Goal: Task Accomplishment & Management: Complete application form

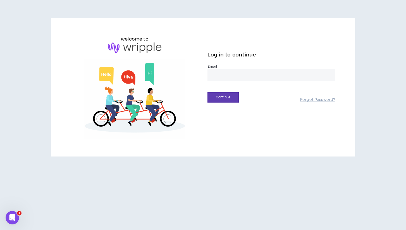
type input "**********"
click at [223, 97] on button "Continue" at bounding box center [223, 97] width 31 height 10
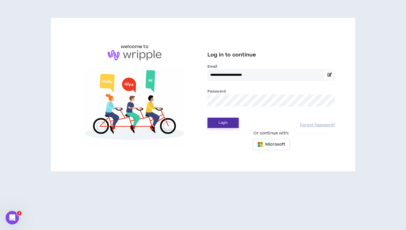
click at [225, 124] on button "Login" at bounding box center [223, 123] width 31 height 10
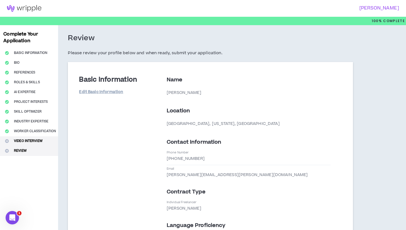
click at [20, 140] on button "Video Interview" at bounding box center [29, 141] width 58 height 10
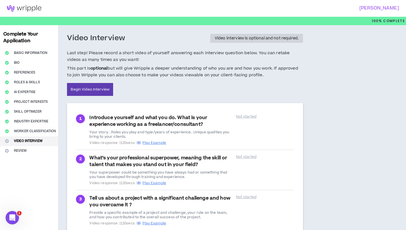
click at [310, 120] on div "Video Interview Video interview is optional and not required. Last step! Please…" at bounding box center [185, 137] width 254 height 225
click at [245, 117] on p "Not started" at bounding box center [265, 116] width 58 height 4
click at [115, 114] on div "Introduce yourself and what you do. What is your experience working as a freela…" at bounding box center [160, 129] width 143 height 31
click at [95, 89] on link "Begin Video Interview" at bounding box center [90, 89] width 46 height 13
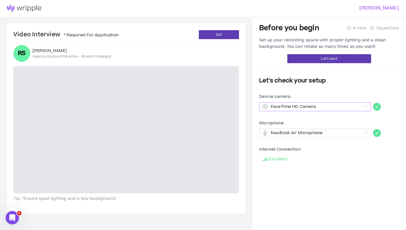
click at [348, 104] on span "FaceTime HD Camera" at bounding box center [317, 107] width 92 height 8
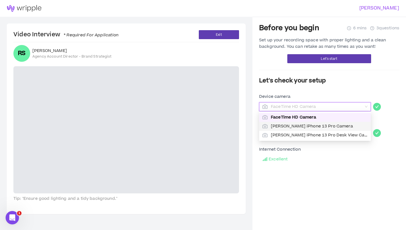
click at [320, 127] on span "[PERSON_NAME] iPhone 13 Pro Camera" at bounding box center [319, 126] width 97 height 6
click at [341, 107] on span "[PERSON_NAME] iPhone 13 Pro Camera" at bounding box center [317, 107] width 92 height 8
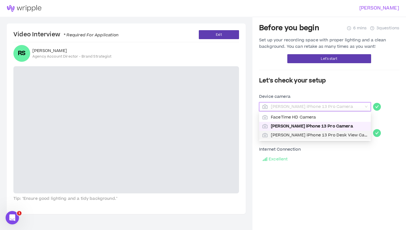
click at [321, 134] on span "[PERSON_NAME] iPhone 13 Pro Desk View Camera" at bounding box center [319, 135] width 97 height 6
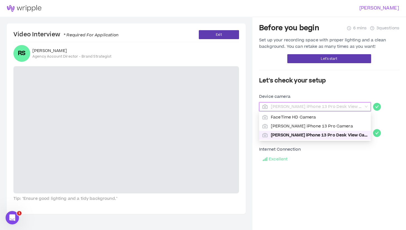
click at [353, 106] on span "[PERSON_NAME] iPhone 13 Pro Desk View Camera" at bounding box center [317, 107] width 92 height 8
click at [332, 125] on span "[PERSON_NAME] iPhone 13 Pro Camera" at bounding box center [319, 126] width 97 height 6
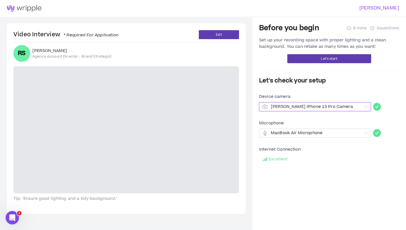
click at [265, 62] on div "Let's start" at bounding box center [329, 58] width 140 height 9
click at [297, 61] on button "Let's start" at bounding box center [329, 58] width 84 height 9
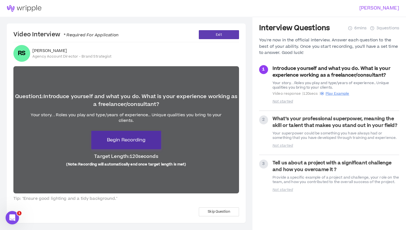
click at [119, 135] on button "Begin Recording" at bounding box center [126, 140] width 70 height 18
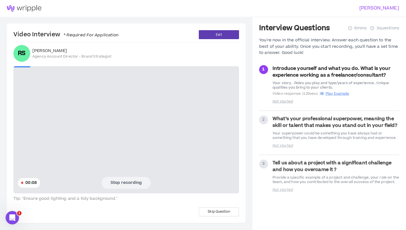
click at [123, 181] on button "Stop recording" at bounding box center [126, 183] width 49 height 12
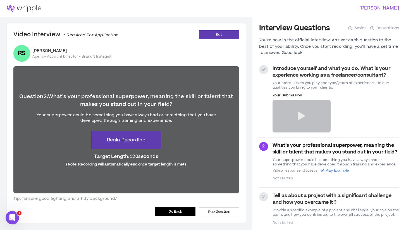
click at [311, 115] on div at bounding box center [302, 116] width 58 height 33
click at [291, 97] on div "Your Submission" at bounding box center [302, 112] width 58 height 39
click at [172, 210] on span "Go Back" at bounding box center [176, 211] width 14 height 5
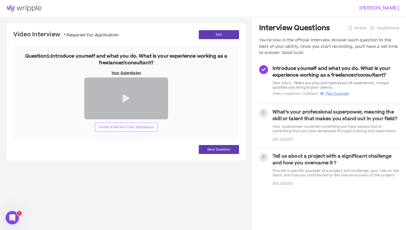
click at [126, 130] on span "Delete & Retake Video Submission" at bounding box center [126, 127] width 55 height 5
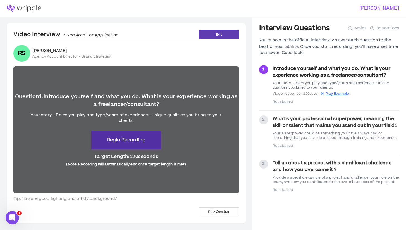
click at [122, 142] on span "Begin Recording" at bounding box center [126, 140] width 39 height 7
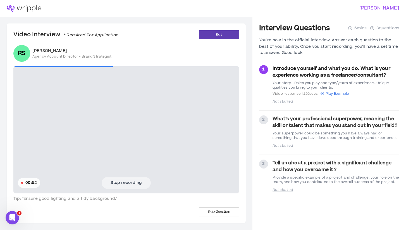
click at [119, 186] on button "Stop recording" at bounding box center [126, 183] width 49 height 12
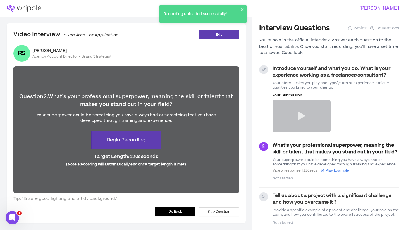
click at [301, 115] on icon at bounding box center [301, 116] width 7 height 8
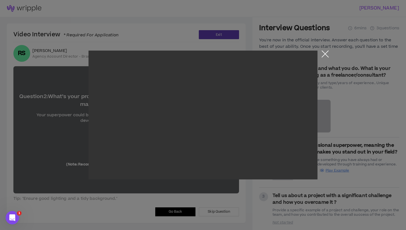
click at [325, 55] on button "Close the modal by clicking here" at bounding box center [325, 56] width 10 height 10
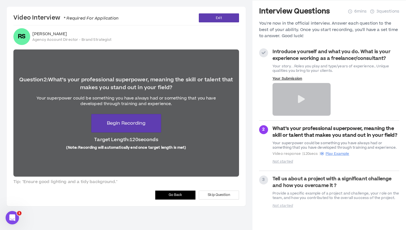
scroll to position [17, 0]
click at [344, 130] on strong "What’s your professional superpower, meaning the skill or talent that makes you…" at bounding box center [335, 131] width 125 height 13
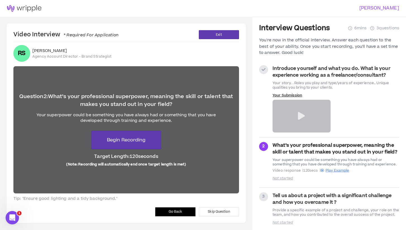
click at [351, 118] on div "Your Submission" at bounding box center [336, 112] width 127 height 39
click at [350, 148] on strong "What’s your professional superpower, meaning the skill or talent that makes you…" at bounding box center [335, 148] width 125 height 13
click at [218, 33] on span "Exit" at bounding box center [219, 34] width 6 height 5
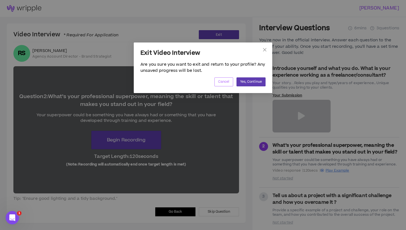
click at [222, 83] on span "Cancel" at bounding box center [223, 81] width 11 height 5
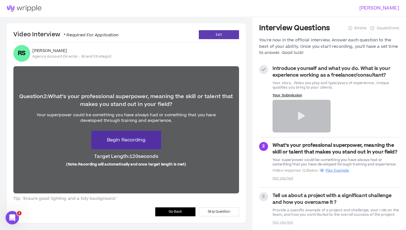
click at [119, 137] on span "Begin Recording" at bounding box center [126, 140] width 39 height 7
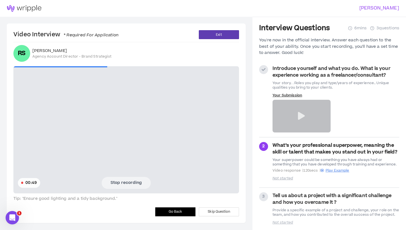
click at [106, 186] on button "Stop recording" at bounding box center [126, 183] width 49 height 12
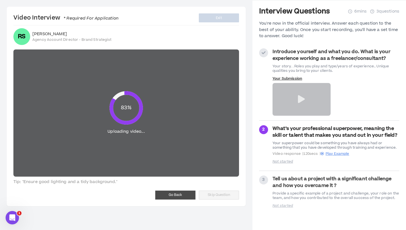
scroll to position [17, 0]
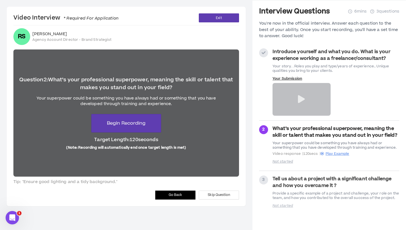
click at [339, 138] on strong "What’s your professional superpower, meaning the skill or talent that makes you…" at bounding box center [335, 131] width 125 height 13
click at [114, 129] on button "Begin Recording" at bounding box center [126, 123] width 70 height 18
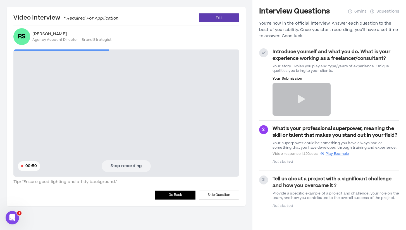
click at [129, 166] on button "Stop recording" at bounding box center [126, 166] width 49 height 12
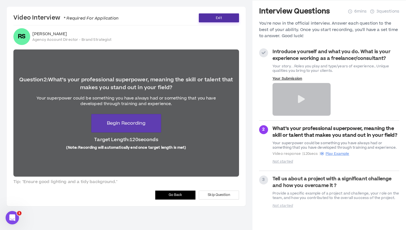
click at [213, 18] on button "Exit" at bounding box center [219, 17] width 40 height 9
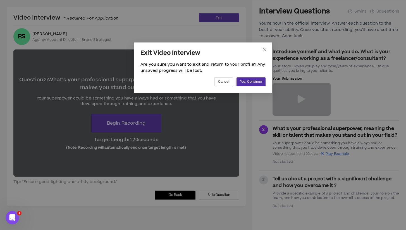
click at [247, 81] on span "Yes, Continue" at bounding box center [251, 81] width 22 height 5
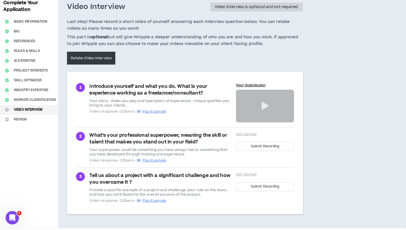
scroll to position [50, 0]
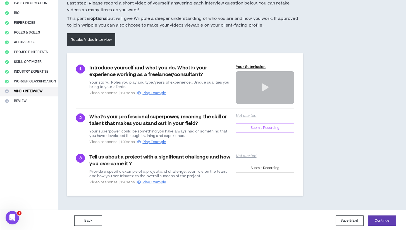
click at [255, 125] on span "Submit Recording" at bounding box center [265, 127] width 29 height 5
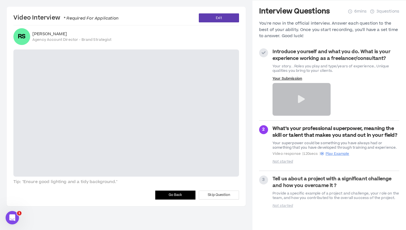
scroll to position [17, 0]
click at [301, 131] on strong "What’s your professional superpower, meaning the skill or talent that makes you…" at bounding box center [335, 131] width 125 height 13
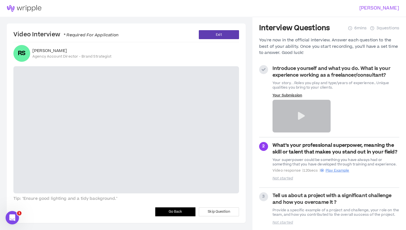
click at [93, 108] on video at bounding box center [126, 129] width 226 height 127
click at [220, 35] on span "Exit" at bounding box center [219, 34] width 6 height 5
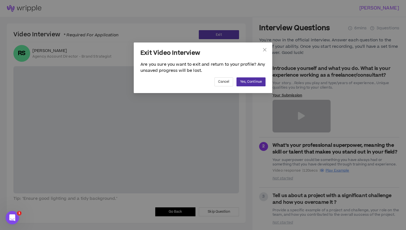
click at [242, 79] on span "Yes, Continue" at bounding box center [251, 81] width 22 height 5
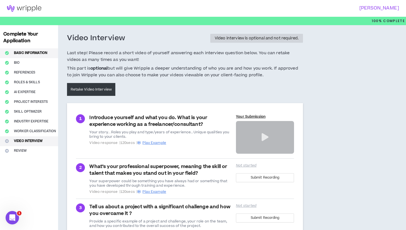
click at [30, 54] on button "Basic Information" at bounding box center [29, 53] width 58 height 10
select select "*"
select select "US"
select select "*******"
select select "*"
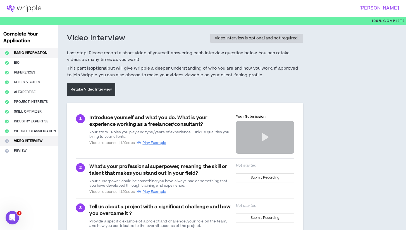
select select "**********"
select select "*****"
select select "***"
select select "**********"
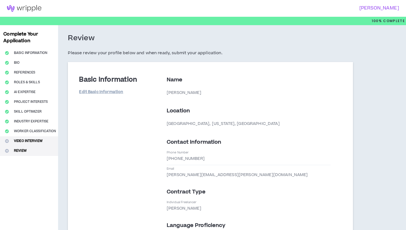
click at [27, 143] on button "Video Interview" at bounding box center [29, 141] width 58 height 10
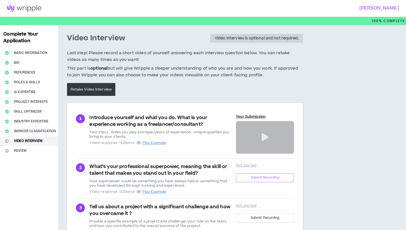
click at [254, 176] on span "Submit Recording" at bounding box center [265, 177] width 29 height 5
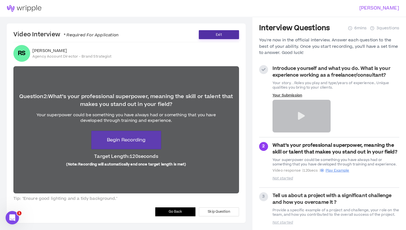
click at [220, 34] on span "Exit" at bounding box center [219, 34] width 6 height 5
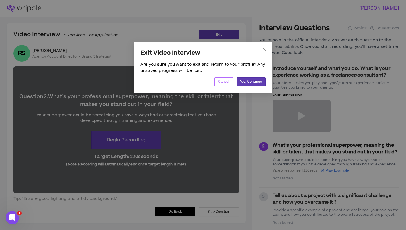
click at [229, 79] on button "Cancel" at bounding box center [224, 81] width 19 height 9
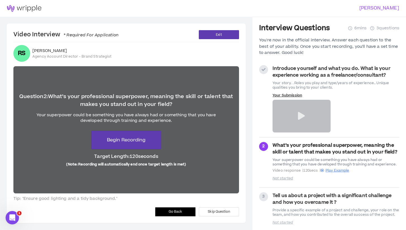
click at [140, 49] on div "RS Ryan Stoner Agency Account Director - Brand Strategist" at bounding box center [126, 53] width 226 height 17
click at [170, 210] on span "Go Back" at bounding box center [176, 211] width 14 height 5
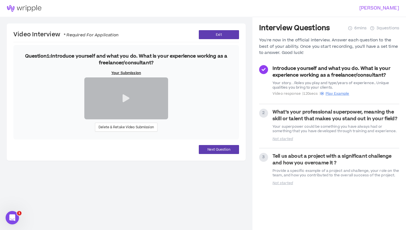
click at [313, 122] on span "What’s your professional superpower, meaning the skill or talent that makes you…" at bounding box center [336, 115] width 127 height 13
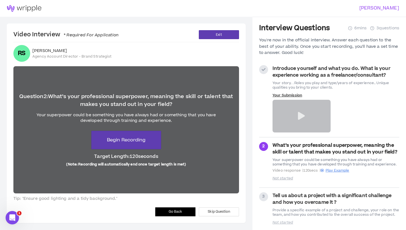
click at [300, 77] on strong "Introduce yourself and what you do. What is your experience working as a freela…" at bounding box center [332, 71] width 118 height 13
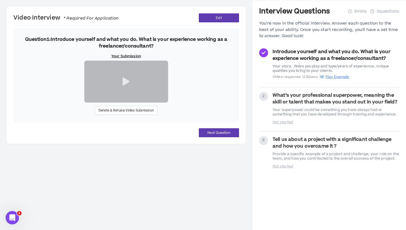
scroll to position [30, 0]
click at [221, 135] on span "Next Question" at bounding box center [219, 132] width 23 height 5
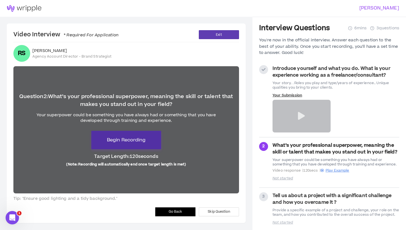
click at [129, 141] on span "Begin Recording" at bounding box center [126, 140] width 39 height 7
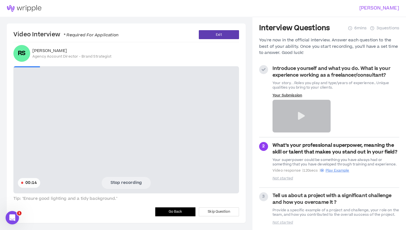
click at [103, 211] on div "Go Back Skip Question" at bounding box center [126, 211] width 226 height 9
click at [114, 185] on button "Stop recording" at bounding box center [126, 183] width 49 height 12
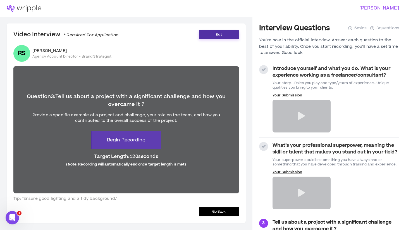
click at [215, 34] on button "Exit" at bounding box center [219, 34] width 40 height 9
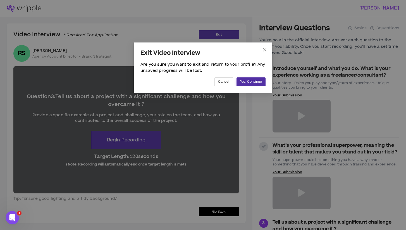
click at [252, 84] on span "Yes, Continue" at bounding box center [251, 81] width 22 height 5
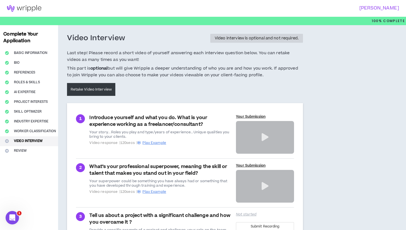
click at [176, 167] on div "What’s your professional superpower, meaning the skill or talent that makes you…" at bounding box center [160, 182] width 143 height 39
click at [77, 163] on div "2" at bounding box center [80, 167] width 9 height 9
click at [273, 192] on div at bounding box center [265, 186] width 58 height 33
click at [278, 184] on div at bounding box center [265, 186] width 58 height 33
click at [140, 168] on div "What’s your professional superpower, meaning the skill or talent that makes you…" at bounding box center [160, 182] width 143 height 39
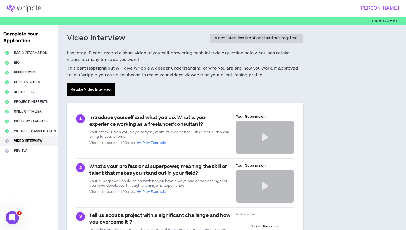
click at [94, 87] on link "Retake Video Interview" at bounding box center [91, 89] width 48 height 13
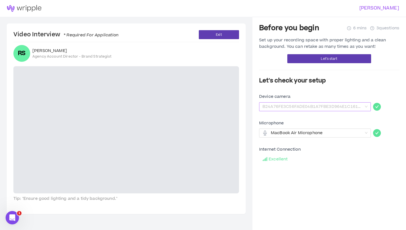
click at [308, 104] on span "B24A76FE3C56FADE04B1A7FBE3D964E1C161A94B" at bounding box center [315, 107] width 105 height 8
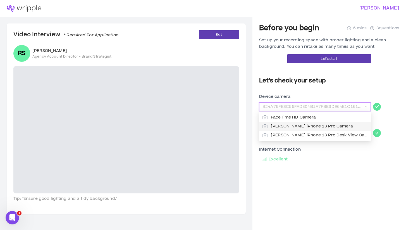
click at [301, 125] on span "[PERSON_NAME] iPhone 13 Pro Camera" at bounding box center [319, 126] width 97 height 6
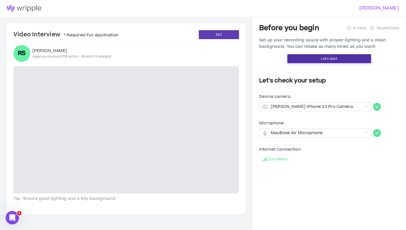
click at [320, 59] on button "Let's start" at bounding box center [329, 58] width 84 height 9
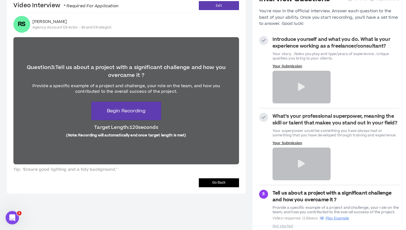
scroll to position [47, 0]
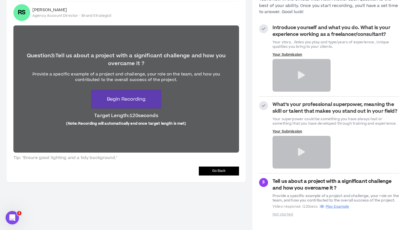
click at [316, 149] on div at bounding box center [302, 152] width 58 height 33
click at [320, 108] on strong "What’s your professional superpower, meaning the skill or talent that makes you…" at bounding box center [335, 107] width 125 height 13
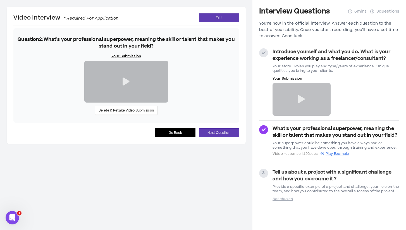
scroll to position [30, 0]
click at [142, 113] on span "Delete & Retake Video Submission" at bounding box center [126, 110] width 55 height 5
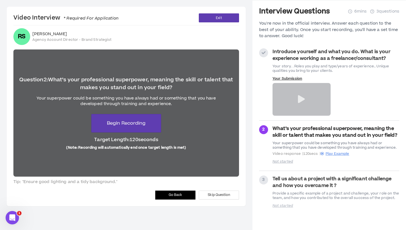
scroll to position [17, 0]
click at [126, 125] on span "Begin Recording" at bounding box center [126, 123] width 39 height 7
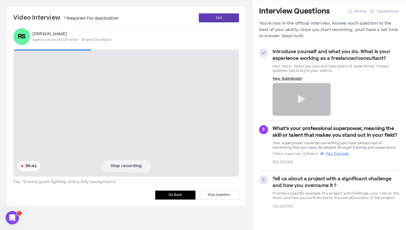
click at [132, 163] on button "Stop recording" at bounding box center [126, 166] width 49 height 12
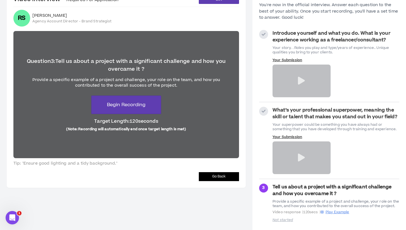
scroll to position [39, 0]
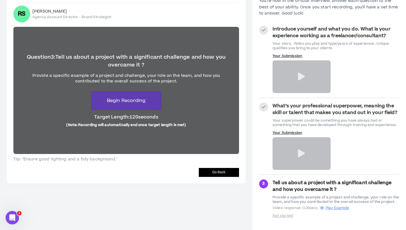
click at [364, 136] on div "What’s your professional superpower, meaning the skill or talent that makes you…" at bounding box center [336, 136] width 127 height 67
click at [259, 105] on aside "Interview Questions 6 mins 3 questions You're now in the official interview. An…" at bounding box center [330, 104] width 154 height 254
click at [278, 107] on strong "What’s your professional superpower, meaning the skill or talent that makes you…" at bounding box center [335, 109] width 125 height 13
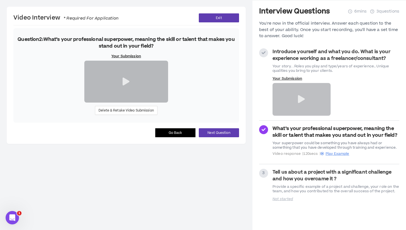
scroll to position [30, 0]
click at [126, 85] on icon at bounding box center [126, 82] width 7 height 8
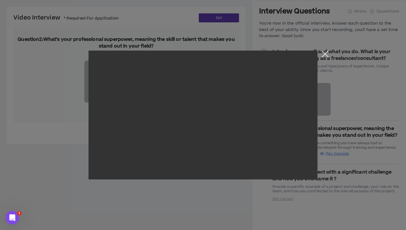
click at [324, 54] on button "Close the modal by clicking here" at bounding box center [325, 56] width 10 height 10
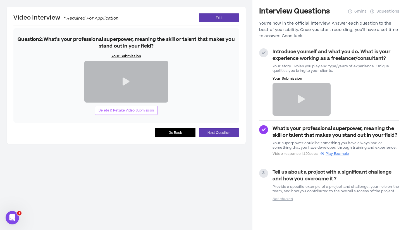
click at [121, 113] on span "Delete & Retake Video Submission" at bounding box center [126, 110] width 55 height 5
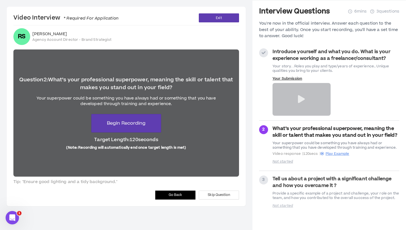
scroll to position [17, 0]
click at [123, 127] on span "Begin Recording" at bounding box center [126, 123] width 39 height 7
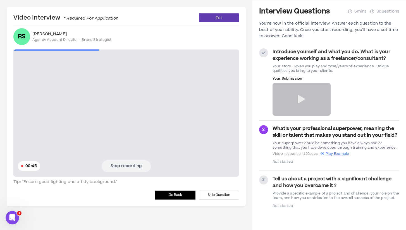
click at [118, 168] on button "Stop recording" at bounding box center [126, 166] width 49 height 12
